Goal: Download file/media

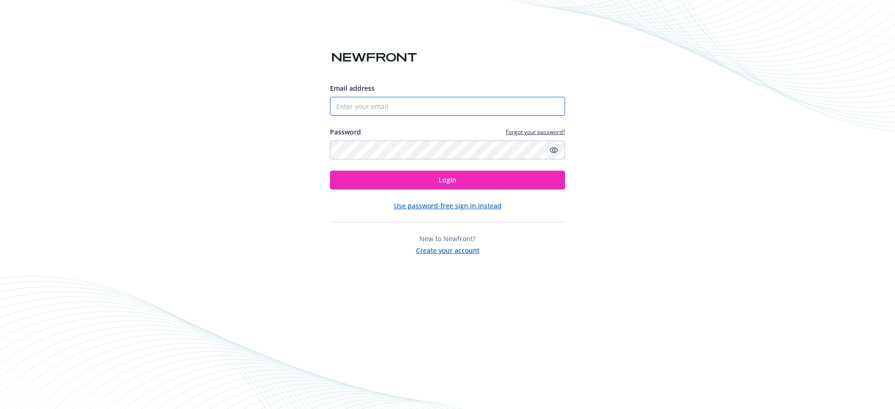
type input "[EMAIL_ADDRESS][DOMAIN_NAME]"
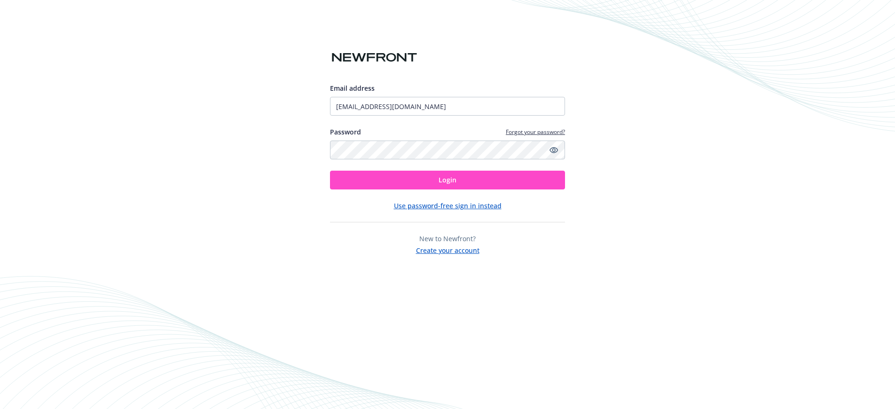
click at [419, 180] on button "Login" at bounding box center [447, 180] width 235 height 19
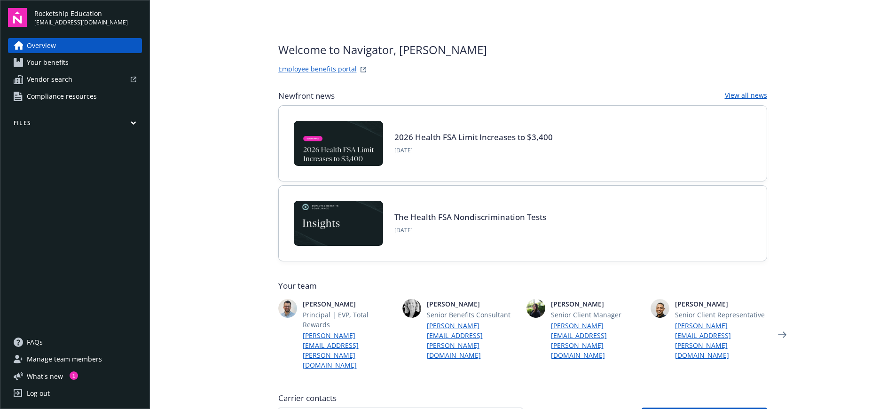
click at [134, 123] on icon "button" at bounding box center [133, 123] width 4 height 2
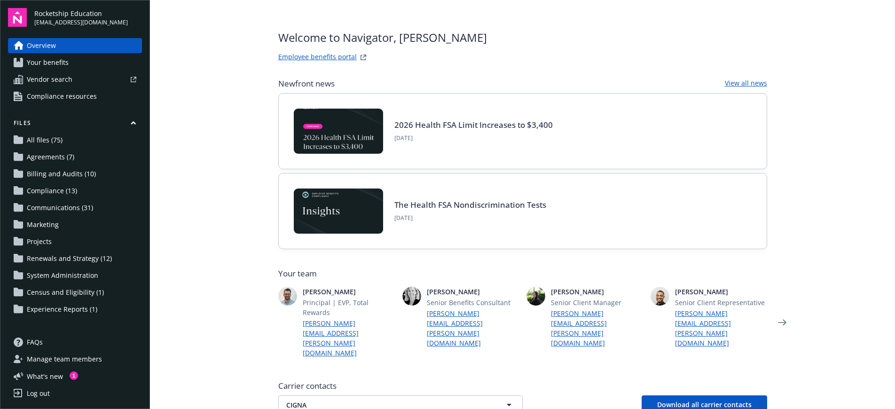
scroll to position [30, 0]
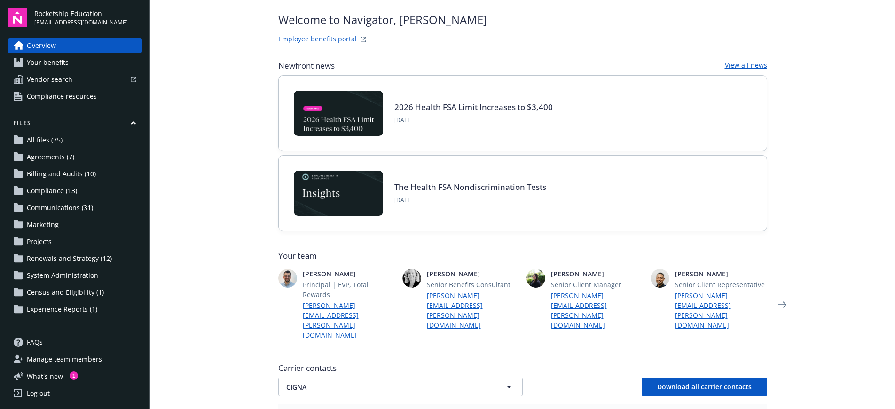
click at [48, 292] on span "Census and Eligibility (1)" at bounding box center [65, 292] width 77 height 15
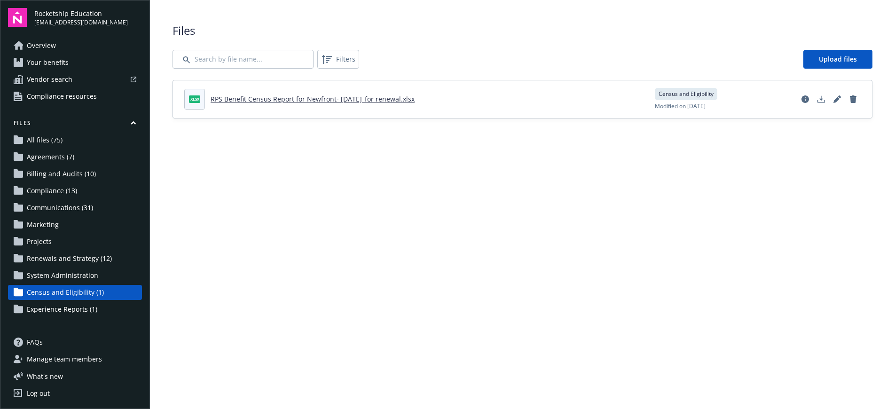
click at [284, 99] on link "RPS Benefit Census Report for Newfront- [DATE]_for renewal.xlsx" at bounding box center [313, 98] width 204 height 9
click at [290, 101] on link "RPS Benefit Census Report for Newfront- [DATE]_for renewal.xlsx" at bounding box center [313, 98] width 204 height 9
click at [822, 100] on polygon "Download document" at bounding box center [821, 97] width 4 height 5
